Goal: Task Accomplishment & Management: Manage account settings

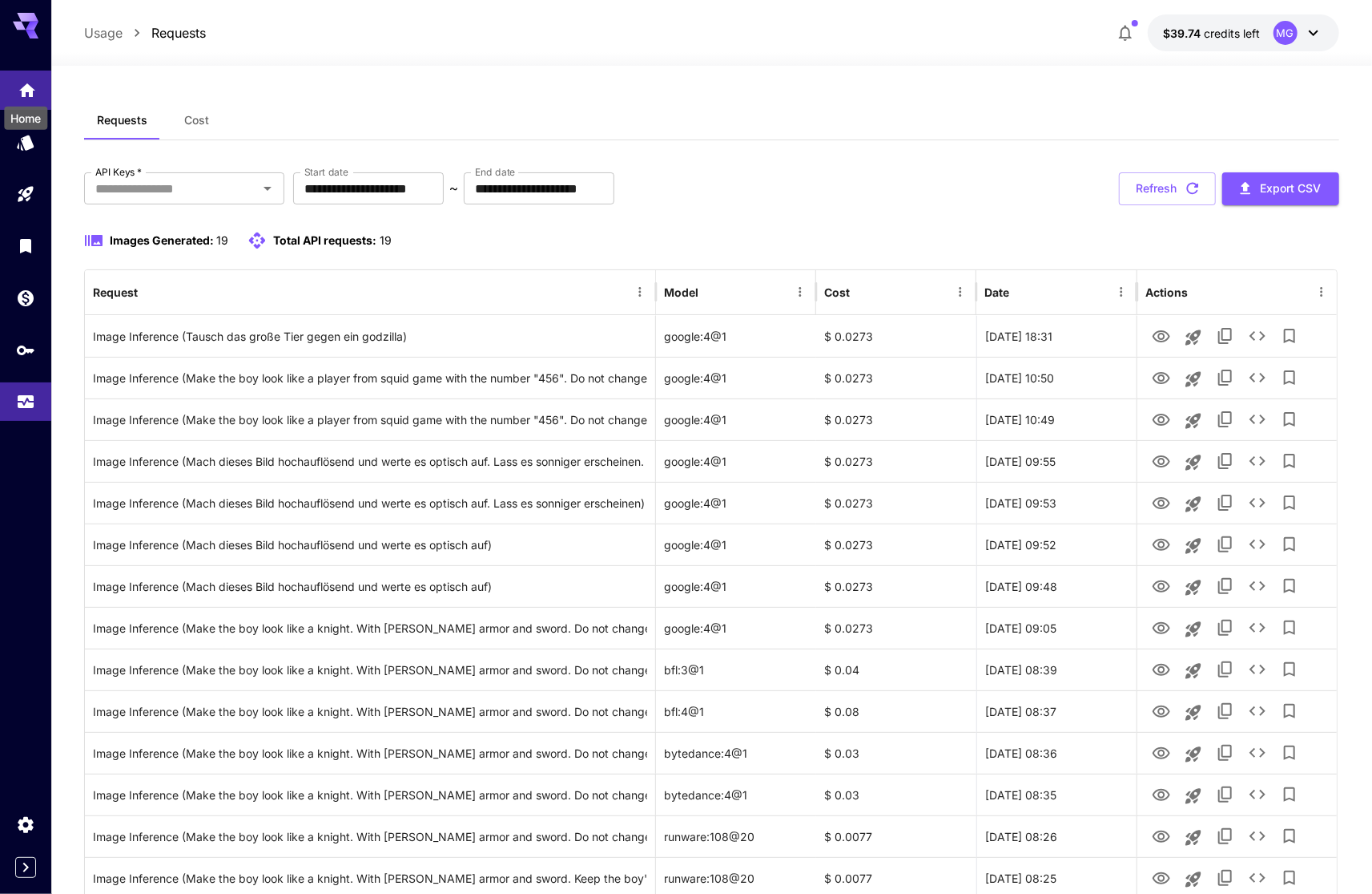
click at [33, 91] on icon "Home" at bounding box center [27, 85] width 19 height 19
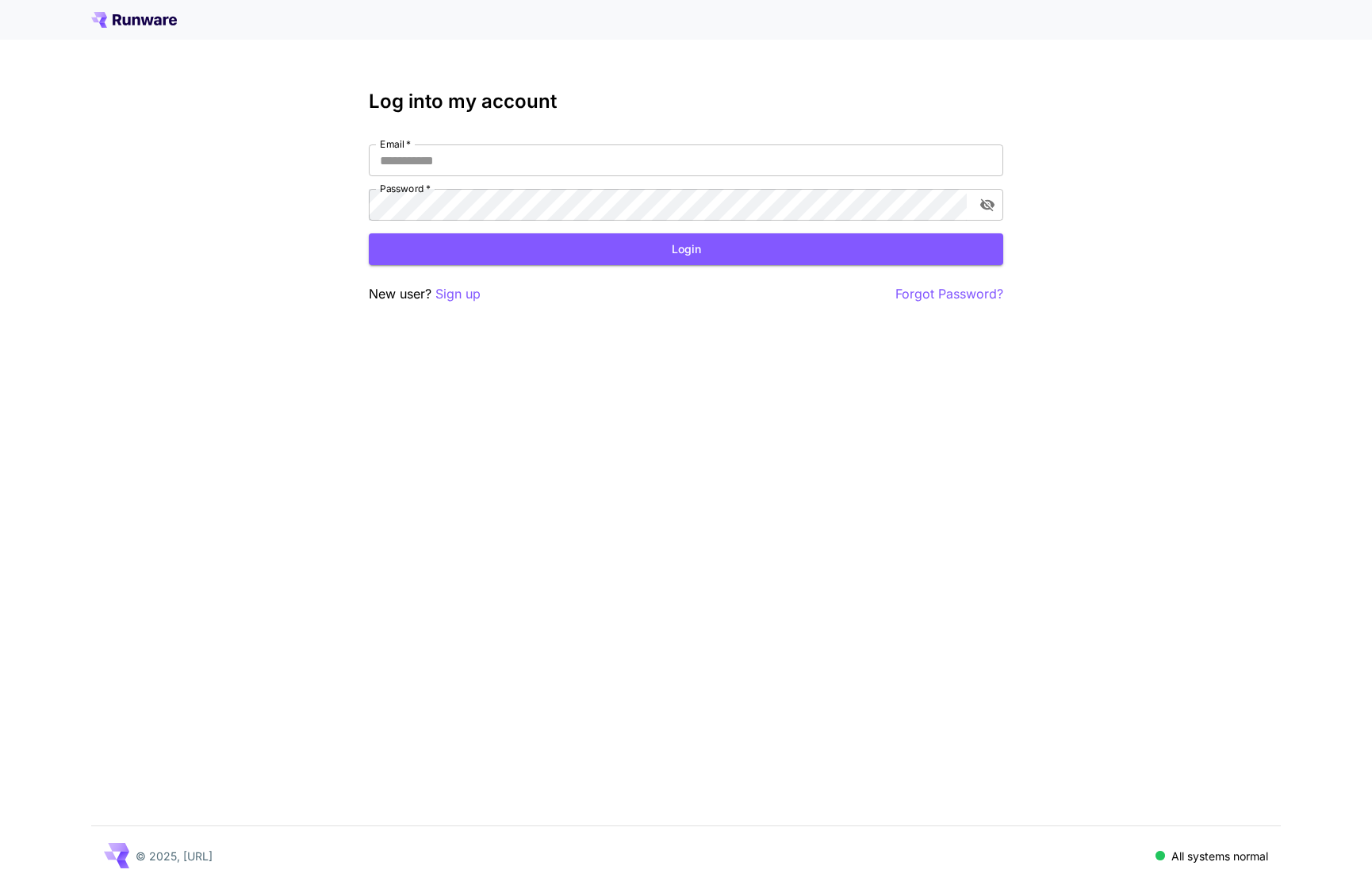
type input "**********"
click at [601, 249] on button "Login" at bounding box center [686, 250] width 635 height 33
